Goal: Book appointment/travel/reservation

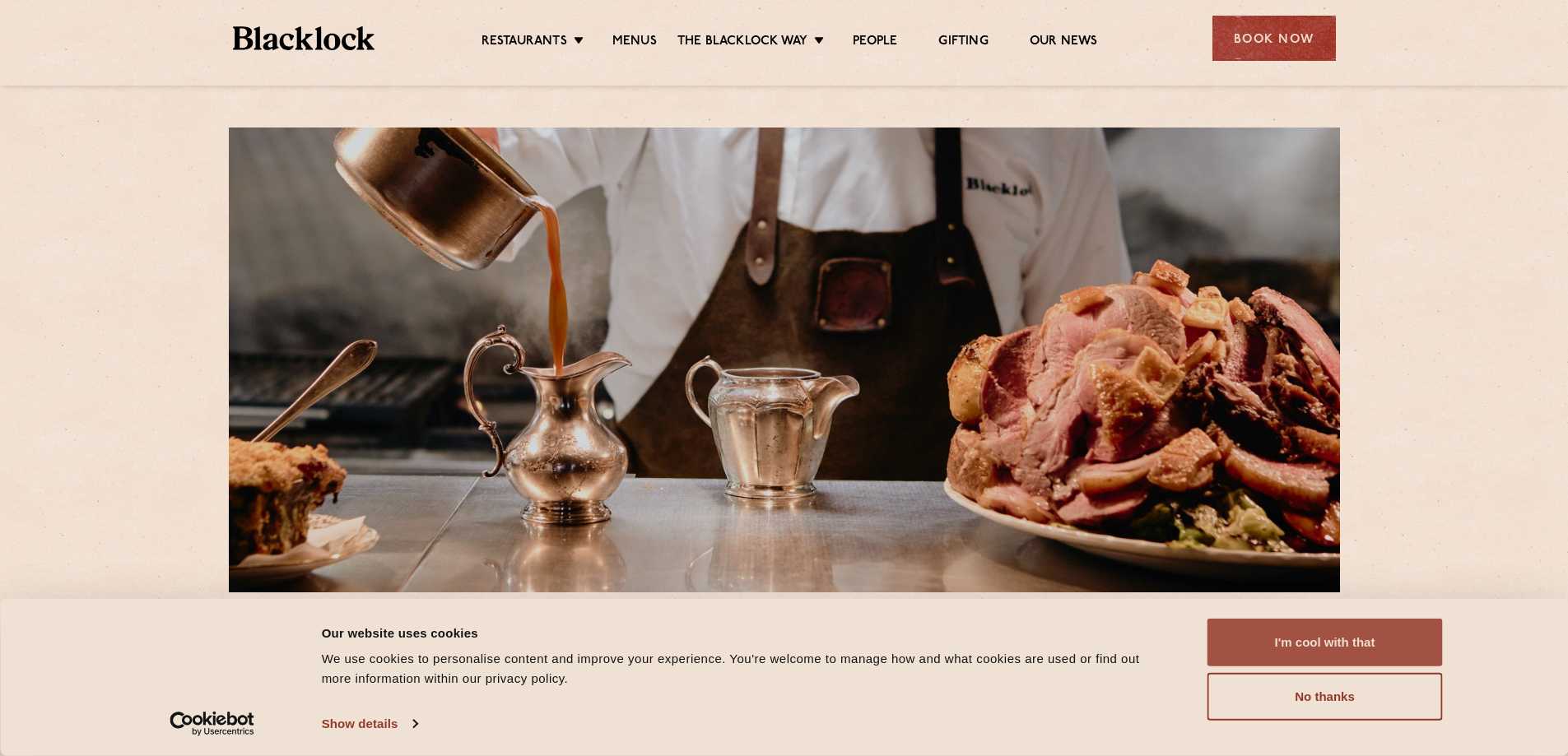
click at [1294, 650] on button "I'm cool with that" at bounding box center [1325, 643] width 235 height 48
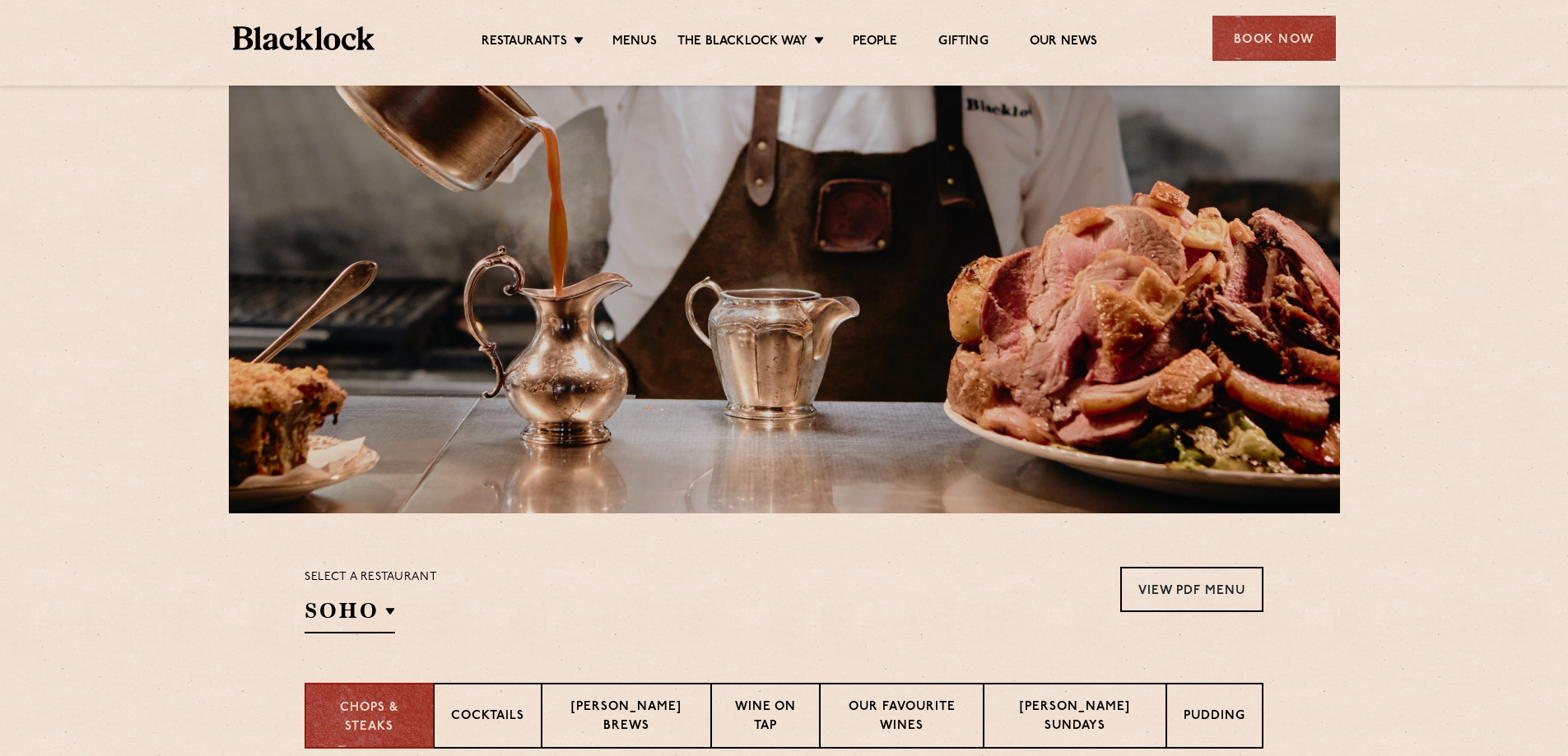
scroll to position [82, 0]
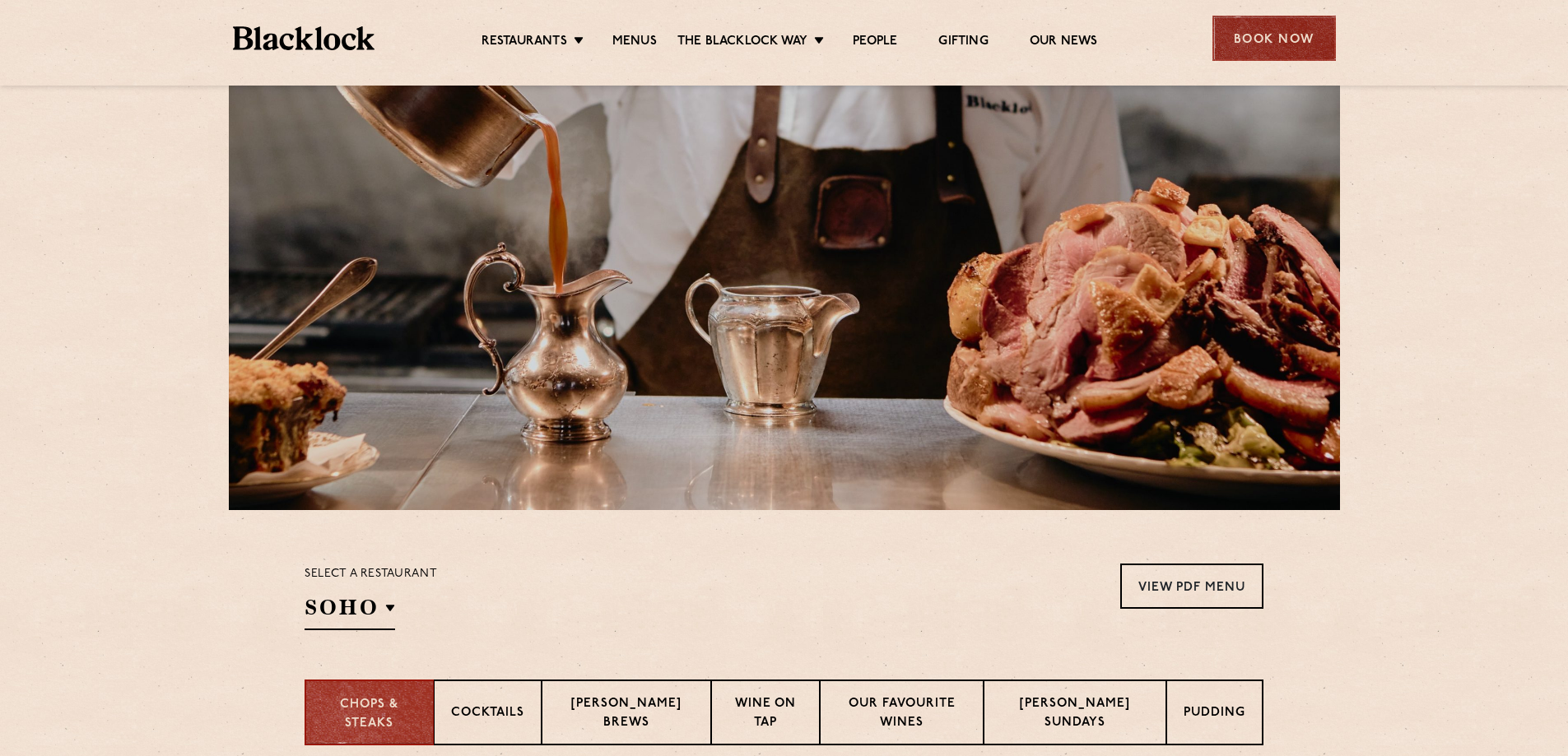
click at [1268, 31] on div "Book Now" at bounding box center [1273, 38] width 124 height 45
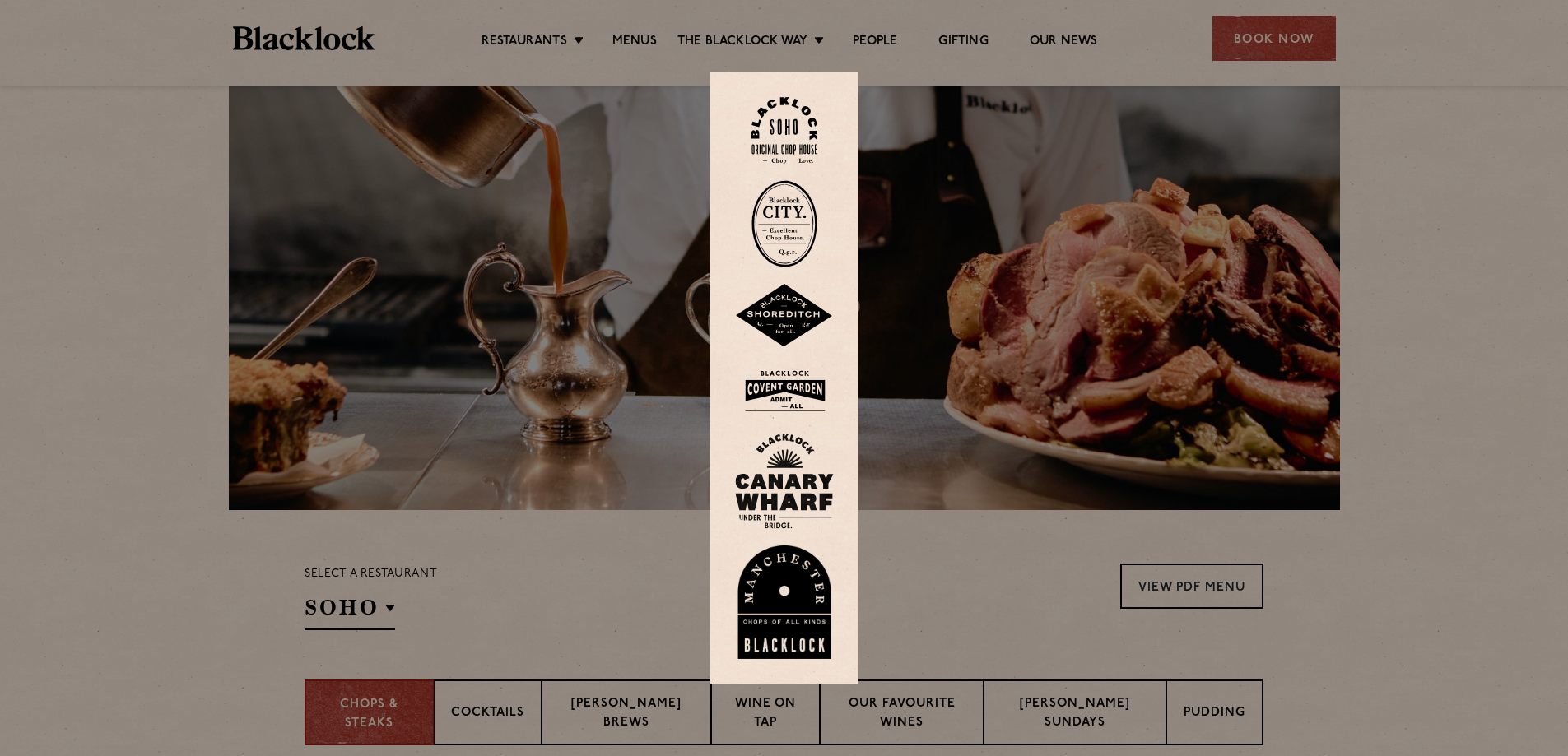
click at [798, 385] on img at bounding box center [784, 391] width 99 height 53
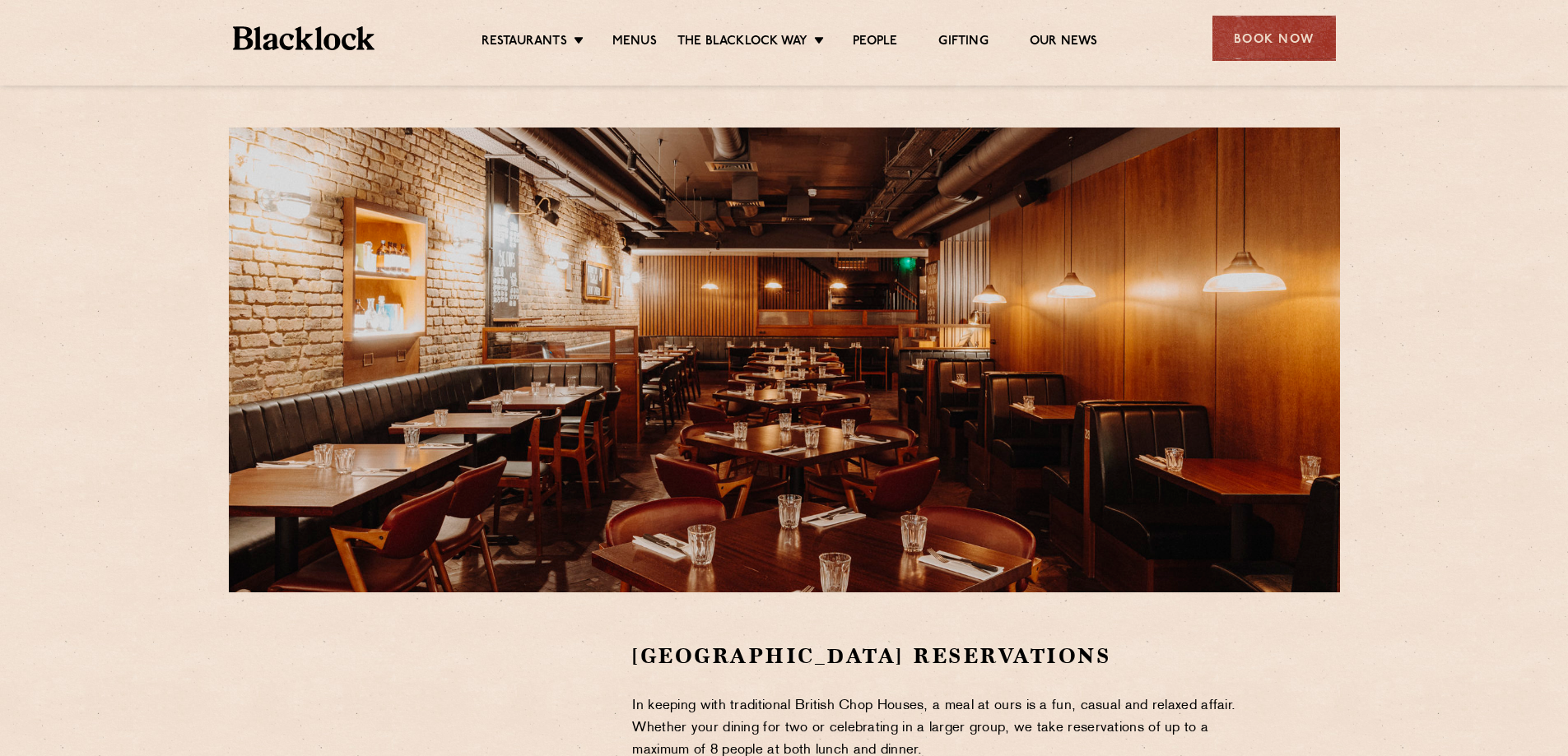
scroll to position [493, 0]
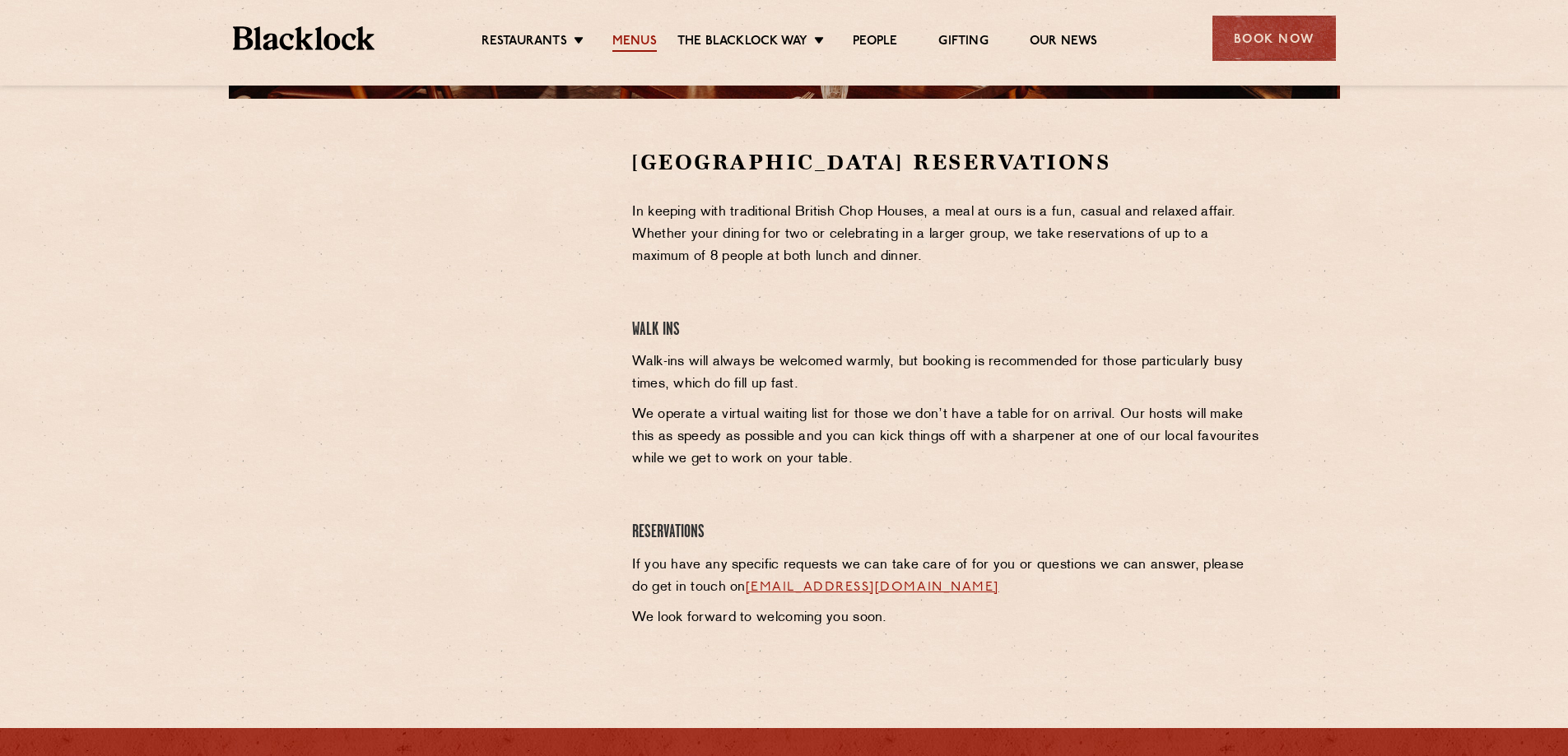
click at [630, 37] on link "Menus" at bounding box center [634, 43] width 45 height 18
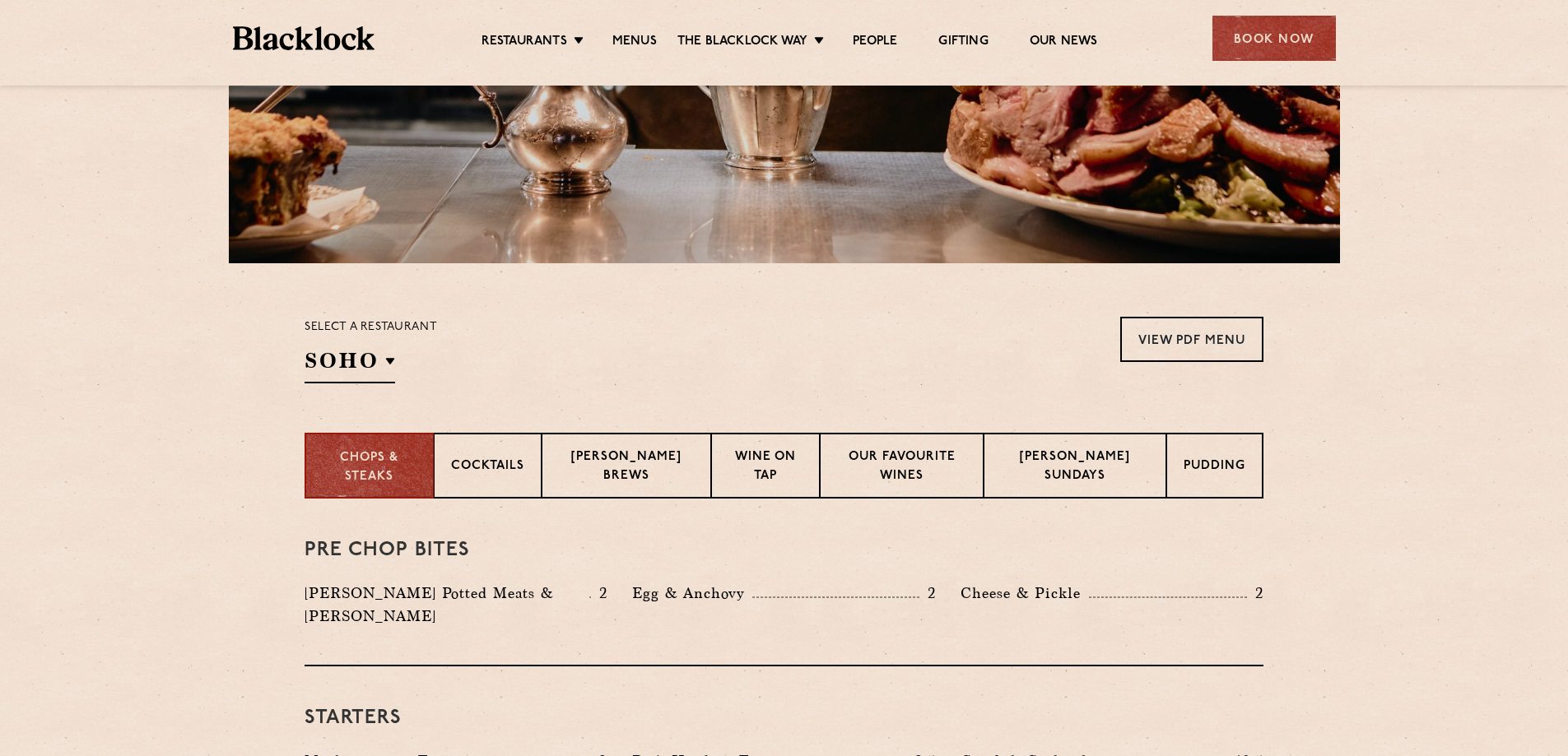
scroll to position [412, 0]
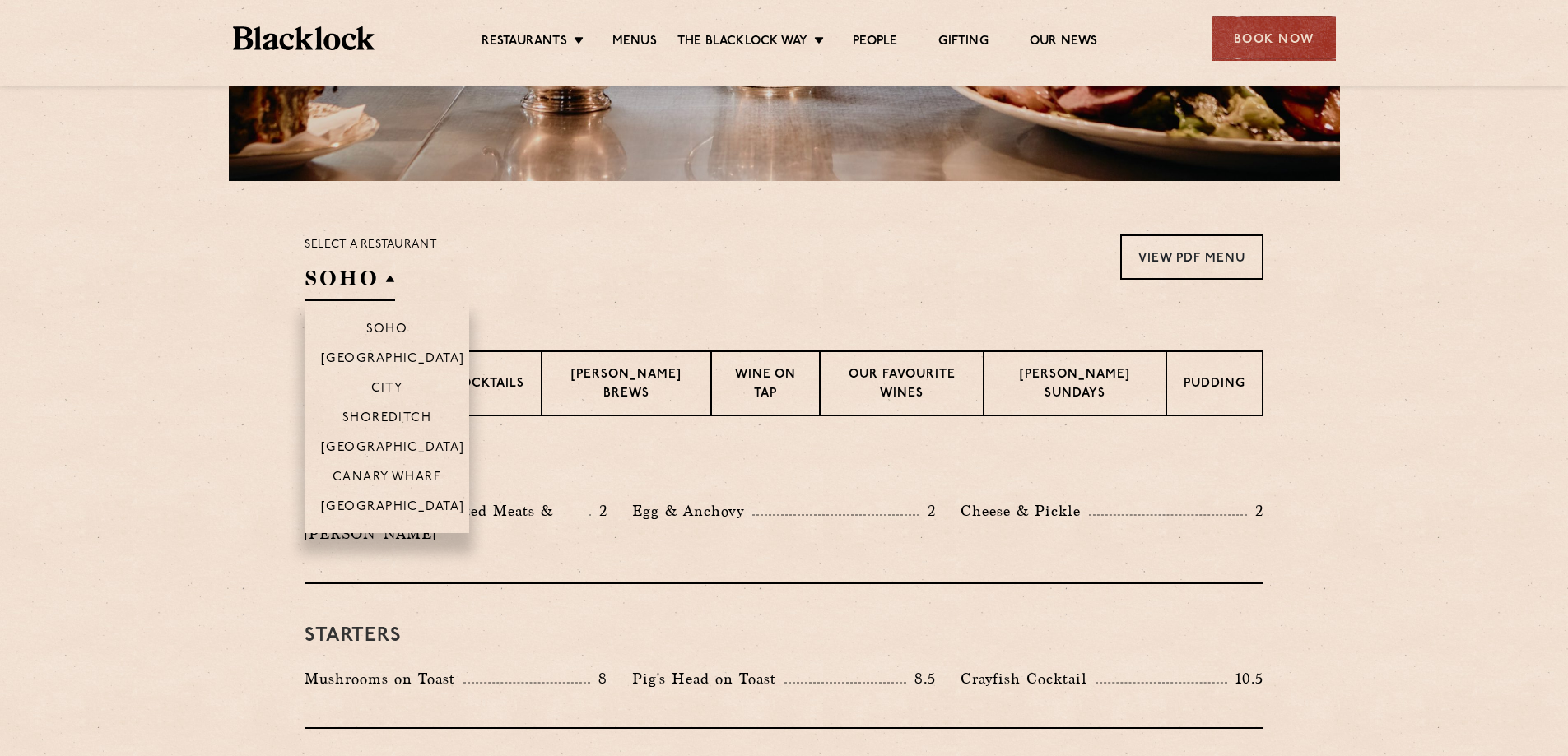
click at [327, 279] on h2 "SOHO" at bounding box center [350, 283] width 91 height 37
click at [388, 446] on p "[GEOGRAPHIC_DATA]" at bounding box center [393, 449] width 144 height 16
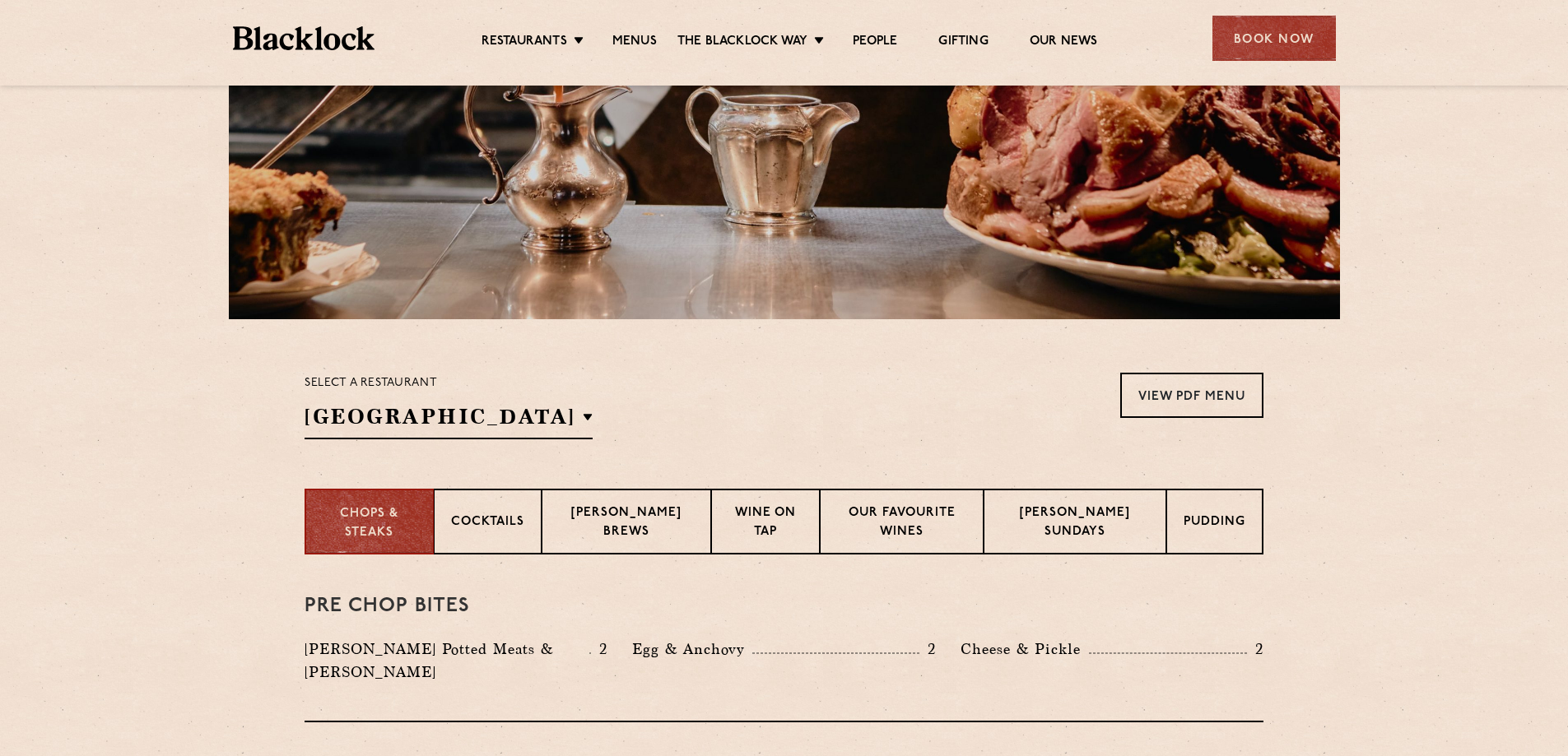
scroll to position [493, 0]
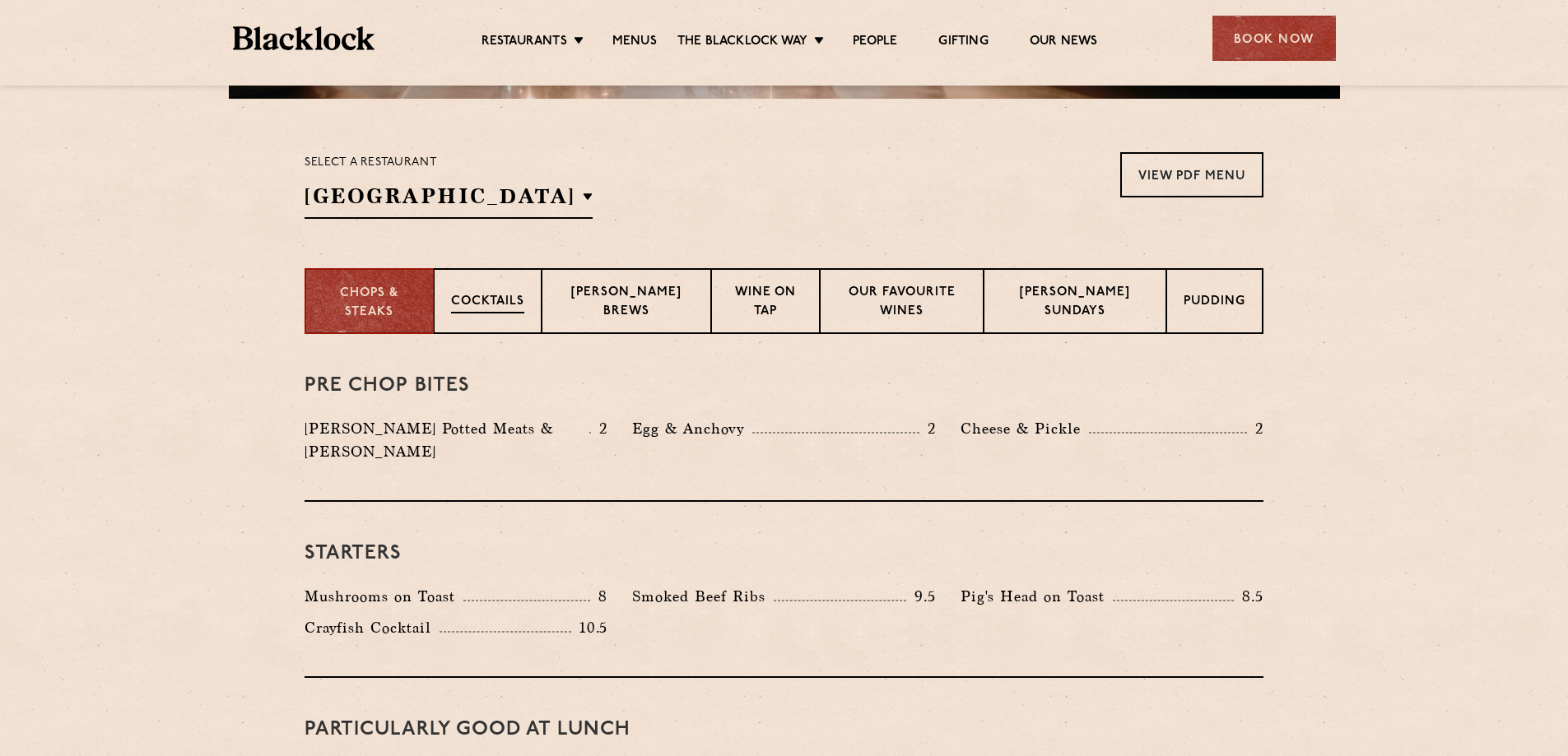
click at [497, 314] on div "Cocktails" at bounding box center [488, 301] width 108 height 66
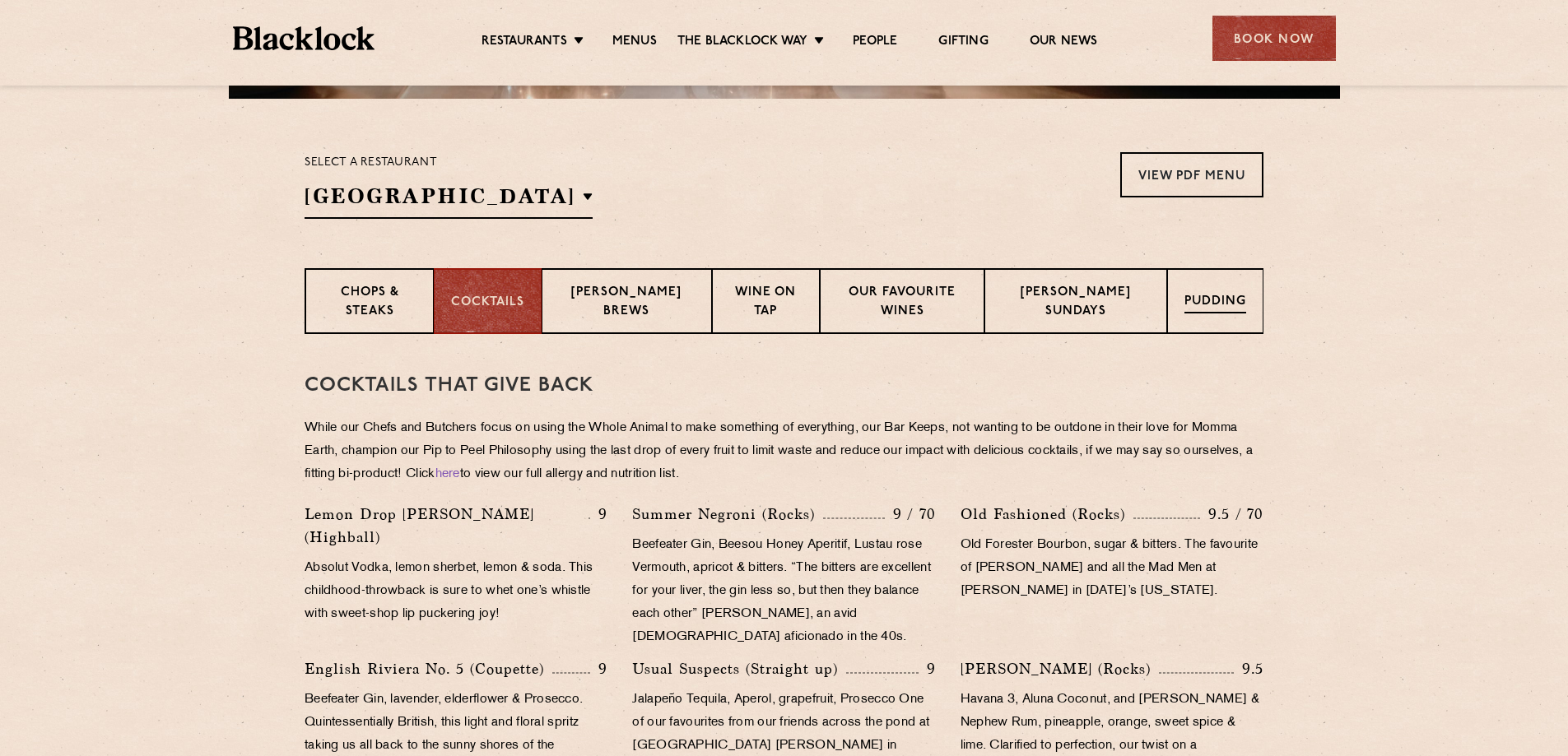
click at [1202, 311] on p "Pudding" at bounding box center [1215, 303] width 61 height 20
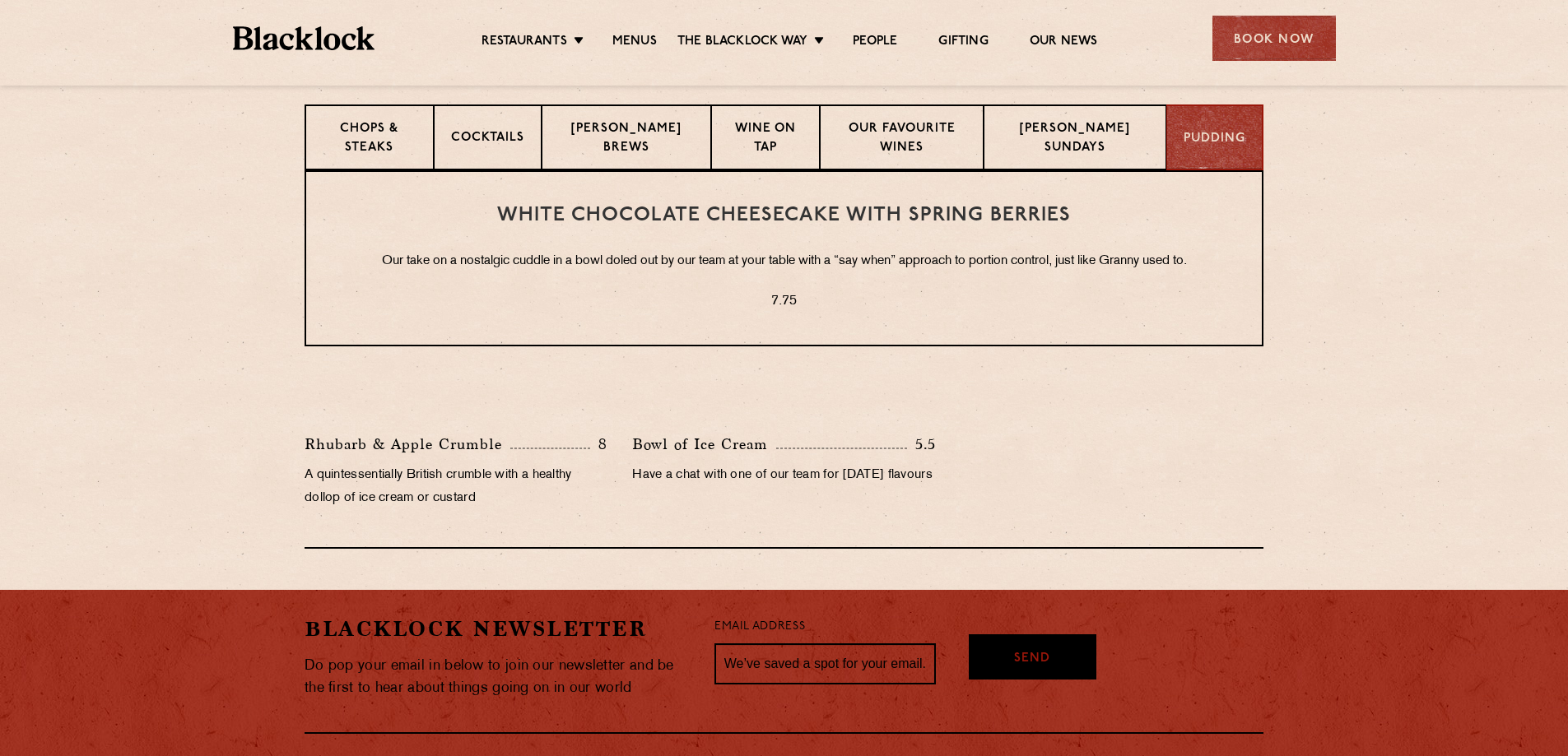
scroll to position [658, 0]
